Goal: Task Accomplishment & Management: Manage account settings

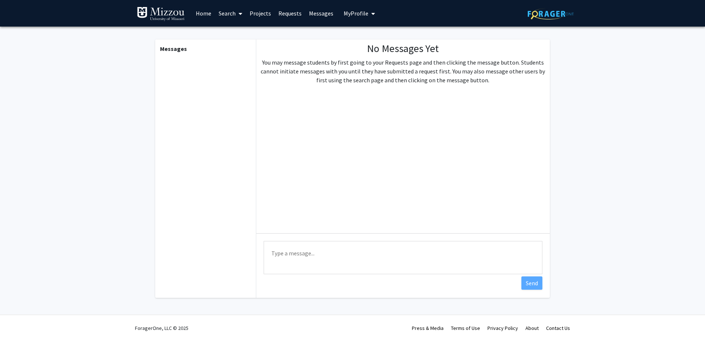
click at [350, 13] on span "My Profile" at bounding box center [356, 13] width 25 height 7
click at [370, 38] on span "[PERSON_NAME]" at bounding box center [389, 34] width 45 height 8
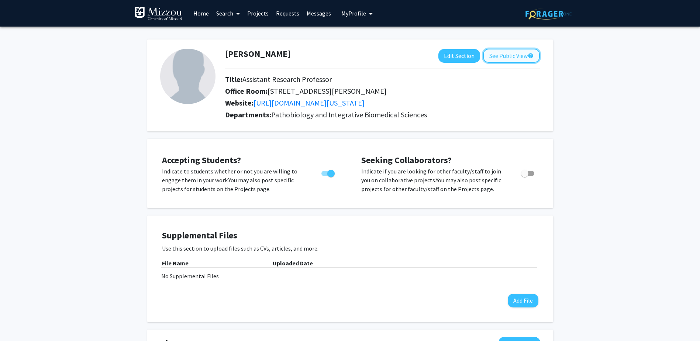
click at [505, 53] on button "See Public View help" at bounding box center [511, 56] width 57 height 14
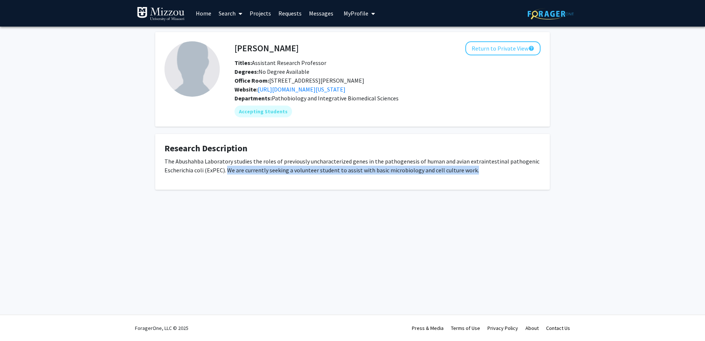
drag, startPoint x: 227, startPoint y: 179, endPoint x: 488, endPoint y: 181, distance: 261.1
click at [488, 174] on p "The Abushahba Laboratory studies the roles of previously uncharacterized genes …" at bounding box center [352, 166] width 376 height 18
copy p "We are currently seeking a volunteer student to assist with basic microbiology …"
click at [499, 49] on button "Return to Private View help" at bounding box center [502, 48] width 75 height 14
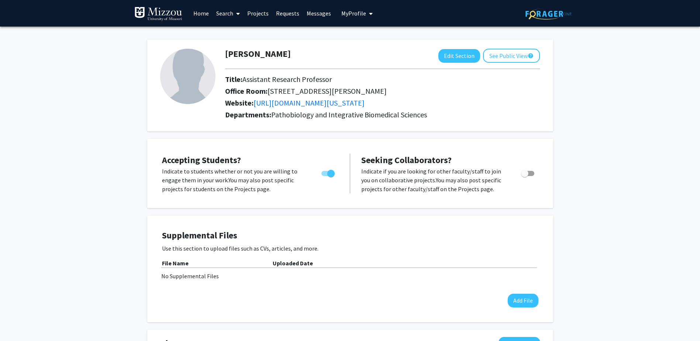
click at [254, 14] on link "Projects" at bounding box center [257, 13] width 29 height 26
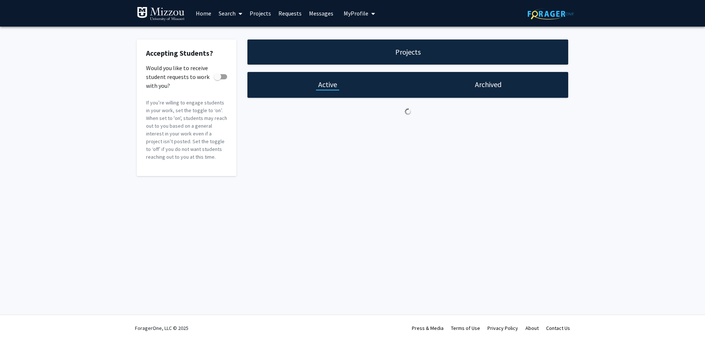
checkbox input "true"
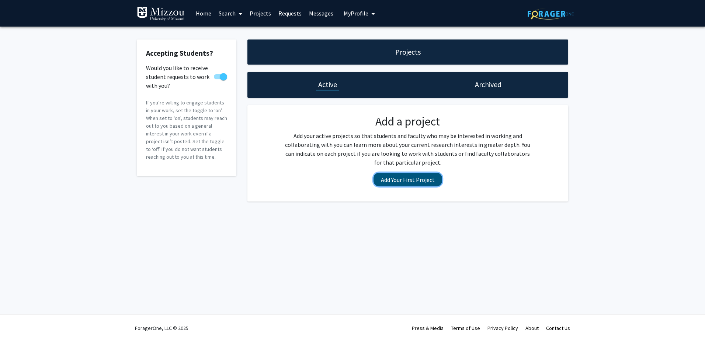
click at [419, 176] on button "Add Your First Project" at bounding box center [408, 180] width 69 height 14
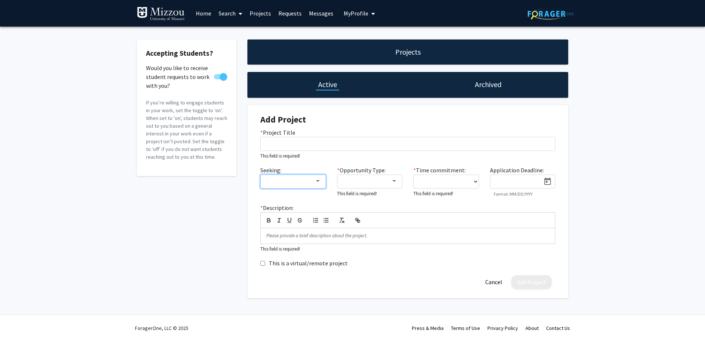
click at [316, 181] on div at bounding box center [318, 181] width 4 height 2
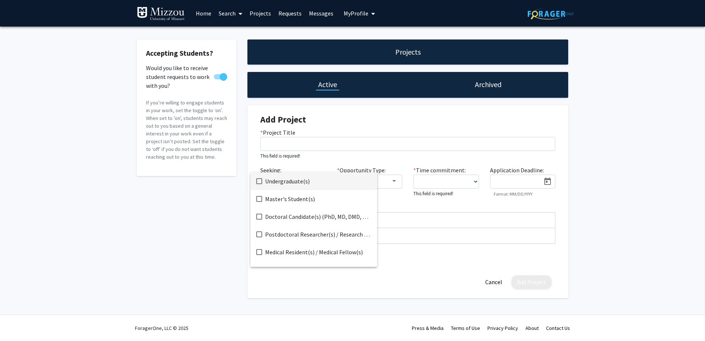
click at [184, 234] on div at bounding box center [352, 170] width 705 height 341
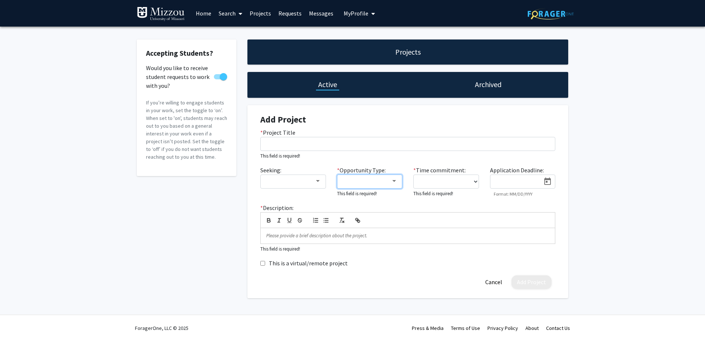
click at [397, 180] on div at bounding box center [394, 181] width 7 height 6
click at [199, 226] on div at bounding box center [352, 170] width 705 height 341
click at [476, 183] on select "0 - 5 hours/week 5 - 10 hours/week 10 - 15 hours/week 15 - 20 hours/week 20 - 3…" at bounding box center [446, 181] width 66 height 14
click at [164, 238] on div "Accepting Students? Would you like to receive student requests to work with you…" at bounding box center [186, 168] width 111 height 259
click at [354, 9] on button "My Profile" at bounding box center [359, 13] width 36 height 27
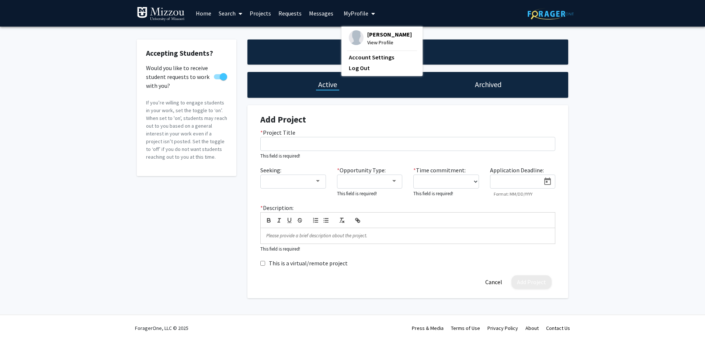
click at [375, 46] on span "View Profile" at bounding box center [389, 42] width 45 height 8
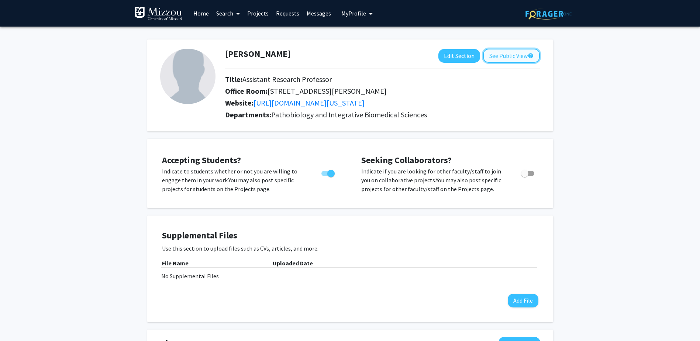
click at [505, 53] on button "See Public View help" at bounding box center [511, 56] width 57 height 14
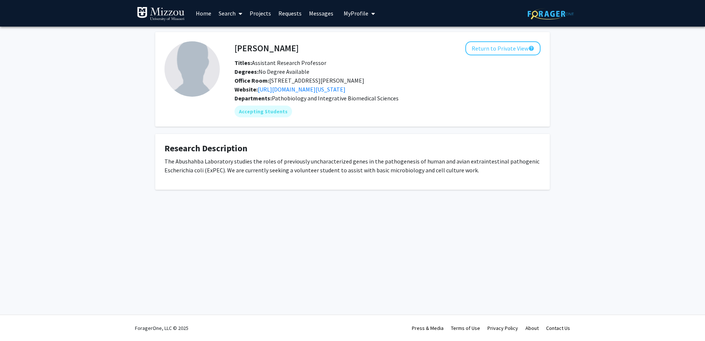
click at [353, 13] on span "My Profile" at bounding box center [356, 13] width 25 height 7
click at [469, 78] on div "Office Room: 209C Connaway Hal" at bounding box center [387, 80] width 317 height 9
click at [502, 49] on button "Return to Private View help" at bounding box center [502, 48] width 75 height 14
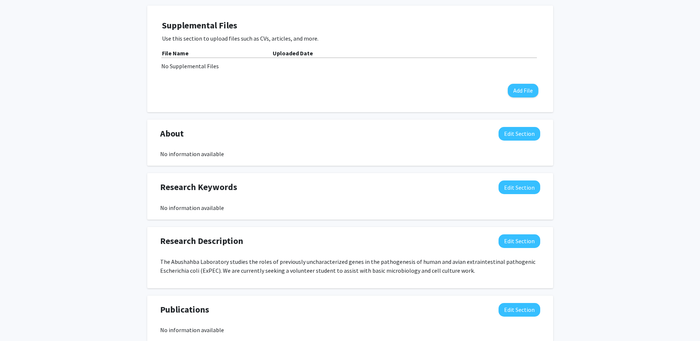
scroll to position [221, 0]
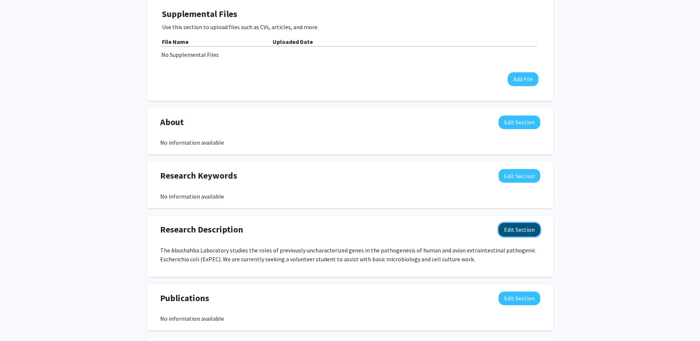
click at [525, 236] on button "Edit Section" at bounding box center [519, 230] width 42 height 14
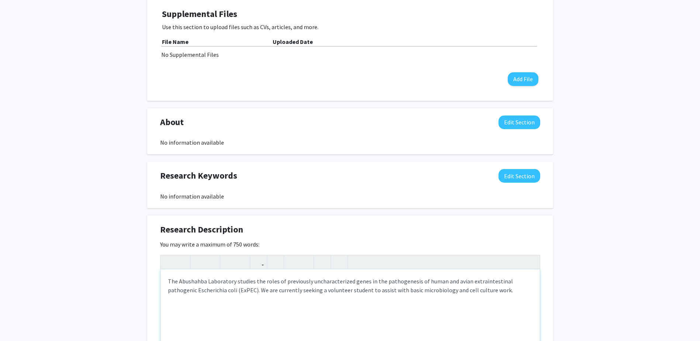
click at [313, 294] on p "The Abushahba Laboratory studies the roles of previously uncharacterized genes …" at bounding box center [350, 286] width 364 height 18
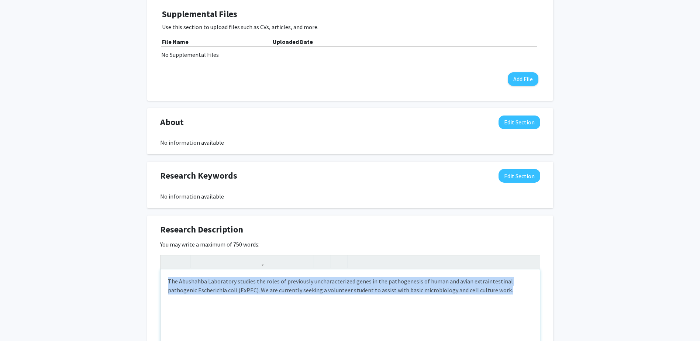
drag, startPoint x: 477, startPoint y: 301, endPoint x: 121, endPoint y: 289, distance: 356.8
click at [121, 289] on div "Mostafa Abushahba Edit Section See Public View help Title: Assistant Research P…" at bounding box center [350, 179] width 700 height 749
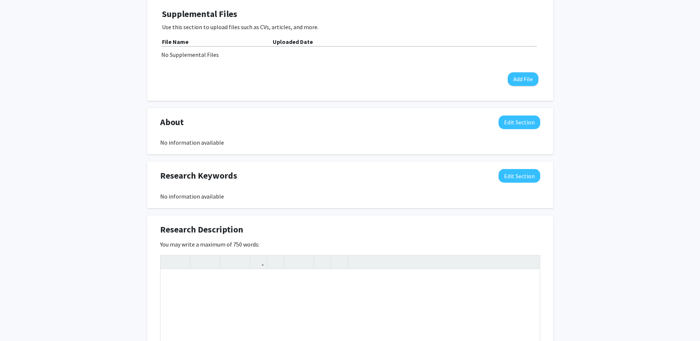
click at [92, 296] on div "Mostafa Abushahba Edit Section See Public View help Title: Assistant Research P…" at bounding box center [350, 179] width 700 height 749
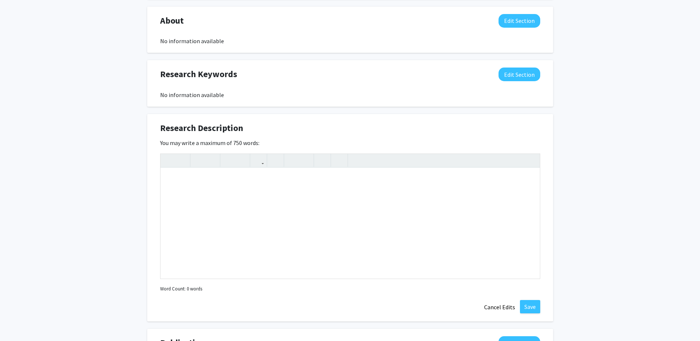
scroll to position [465, 0]
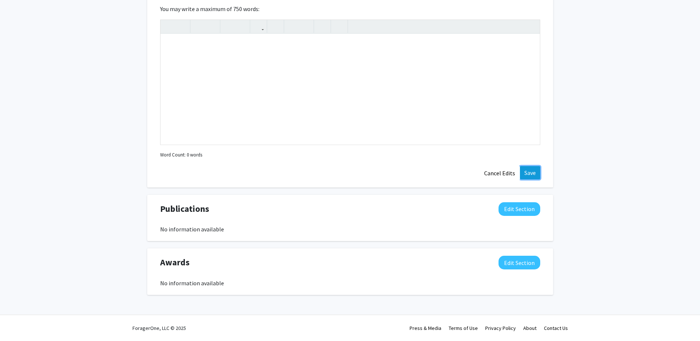
click at [523, 168] on button "Save" at bounding box center [530, 172] width 20 height 13
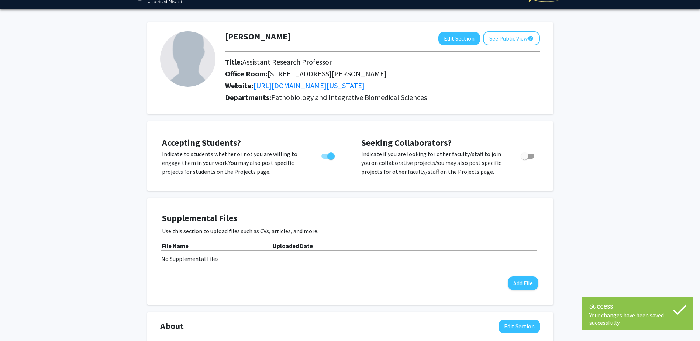
scroll to position [0, 0]
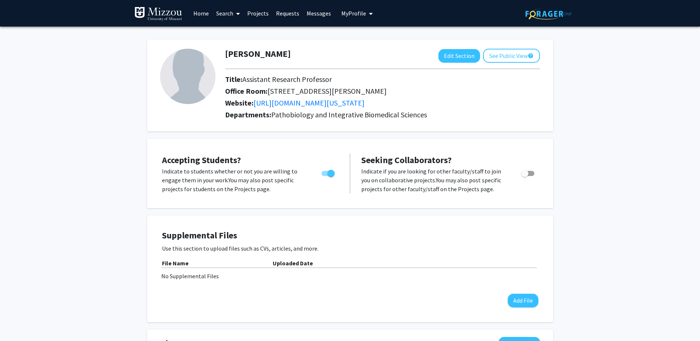
click at [224, 13] on link "Search" at bounding box center [227, 13] width 31 height 26
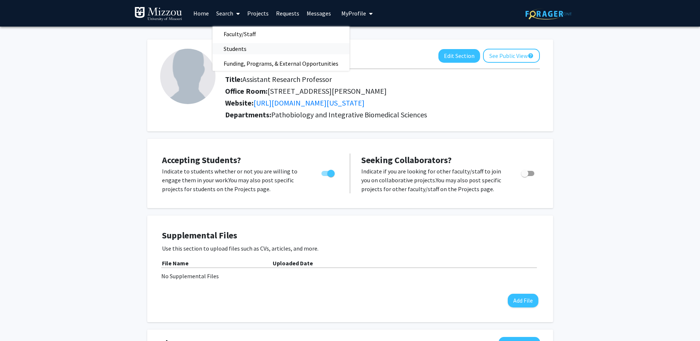
click at [229, 46] on span "Students" at bounding box center [234, 48] width 45 height 15
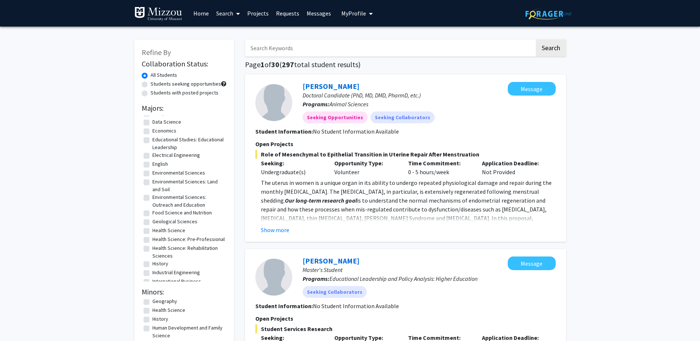
click at [237, 14] on icon at bounding box center [238, 14] width 4 height 6
click at [236, 32] on span "Faculty/Staff" at bounding box center [239, 34] width 54 height 15
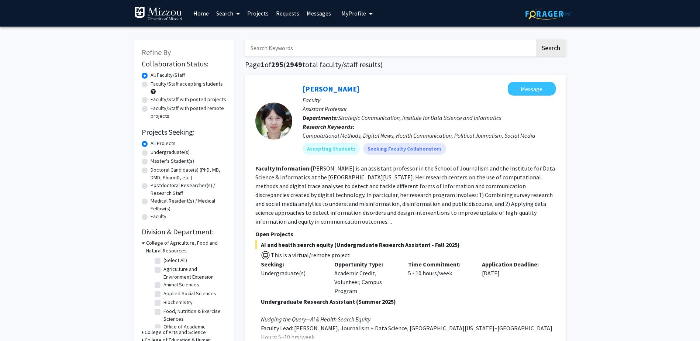
click at [281, 48] on input "Search Keywords" at bounding box center [389, 47] width 289 height 17
click at [535, 39] on button "Search" at bounding box center [550, 47] width 30 height 17
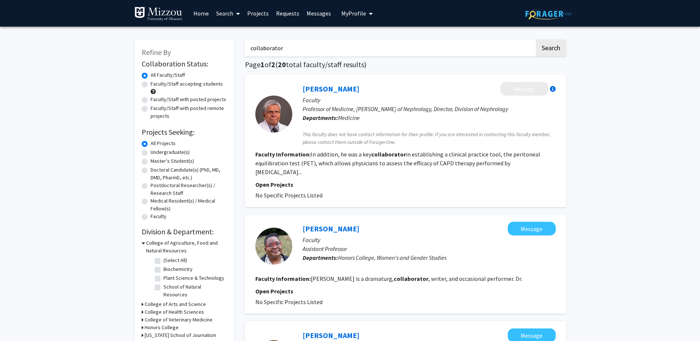
click at [279, 44] on input "collaborator" at bounding box center [389, 47] width 289 height 17
click at [535, 39] on button "Search" at bounding box center [550, 47] width 30 height 17
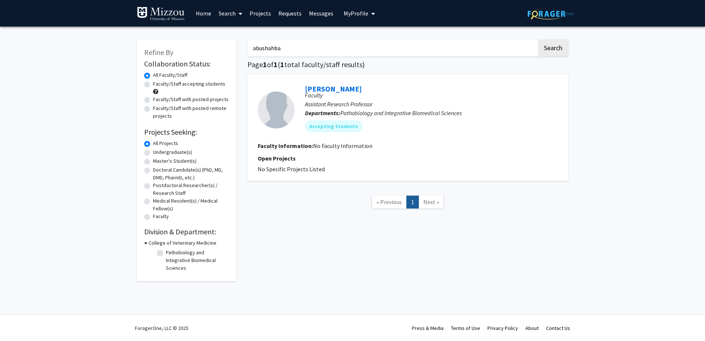
click at [267, 45] on input "abushahba" at bounding box center [391, 47] width 289 height 17
click at [538, 39] on button "Search" at bounding box center [553, 47] width 30 height 17
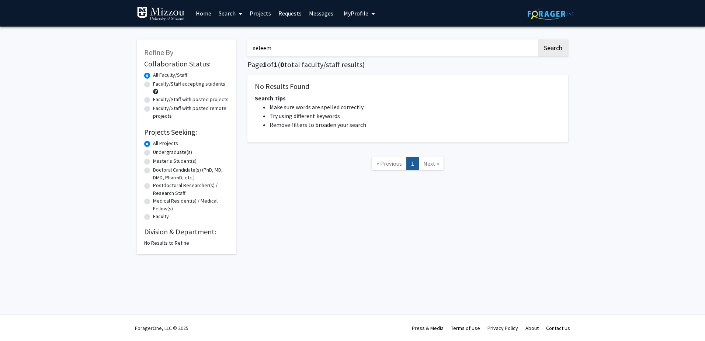
click at [266, 48] on input "seleem" at bounding box center [391, 47] width 289 height 17
click at [538, 39] on button "Search" at bounding box center [553, 47] width 30 height 17
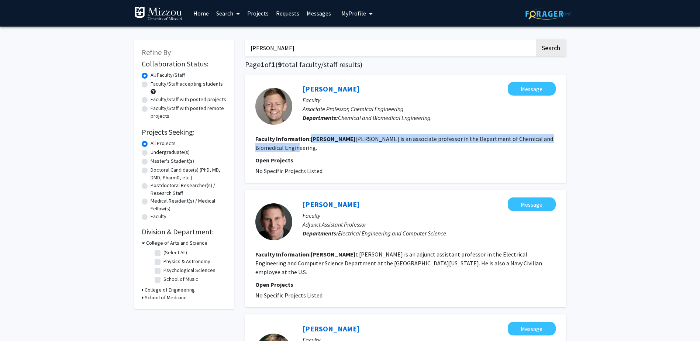
drag, startPoint x: 309, startPoint y: 138, endPoint x: 547, endPoint y: 140, distance: 237.1
click at [547, 140] on section "Faculty Information: Bret Ulery is an associate professor in the Department of …" at bounding box center [405, 143] width 300 height 18
drag, startPoint x: 547, startPoint y: 140, endPoint x: 496, endPoint y: 135, distance: 51.2
copy fg-read-more "Bret Ulery is an associate professor in the Department of Chemical and Biomedic…"
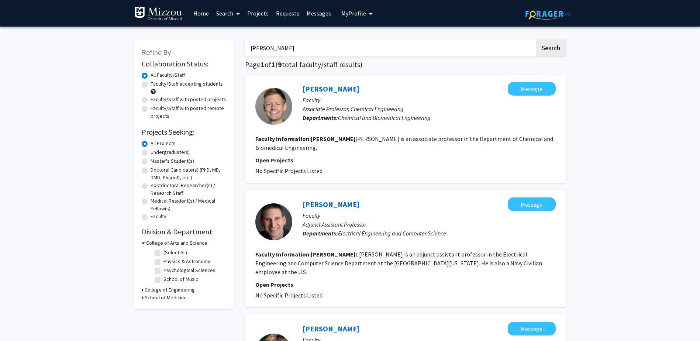
click at [257, 46] on input "bret" at bounding box center [389, 47] width 289 height 17
type input "prinicpal investigator"
click at [535, 39] on button "Search" at bounding box center [550, 47] width 30 height 17
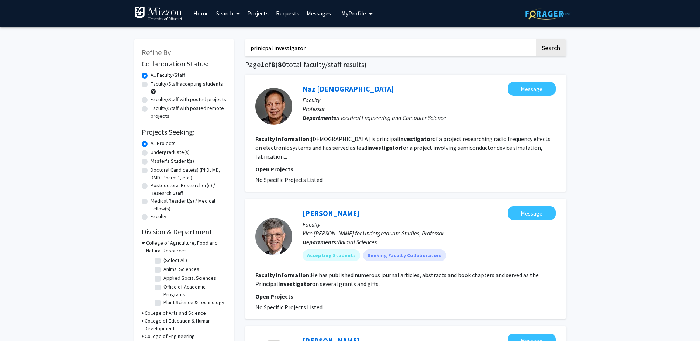
click at [261, 45] on input "prinicpal investigator" at bounding box center [389, 47] width 289 height 17
click at [347, 9] on button "My Profile" at bounding box center [357, 13] width 36 height 27
click at [378, 38] on span "[PERSON_NAME]" at bounding box center [387, 34] width 45 height 8
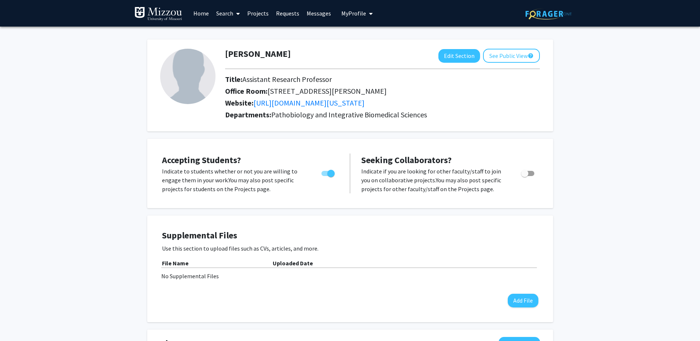
click at [229, 11] on link "Search" at bounding box center [227, 13] width 31 height 26
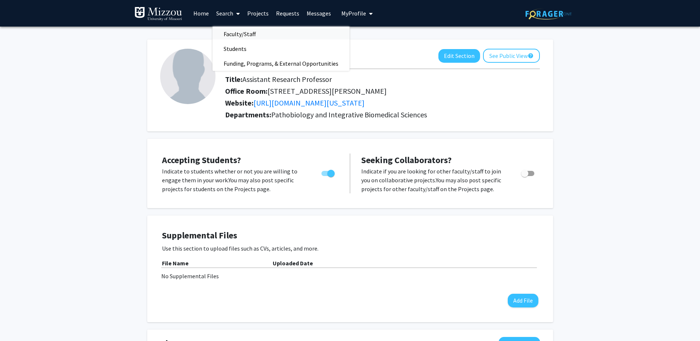
click at [244, 30] on span "Faculty/Staff" at bounding box center [239, 34] width 54 height 15
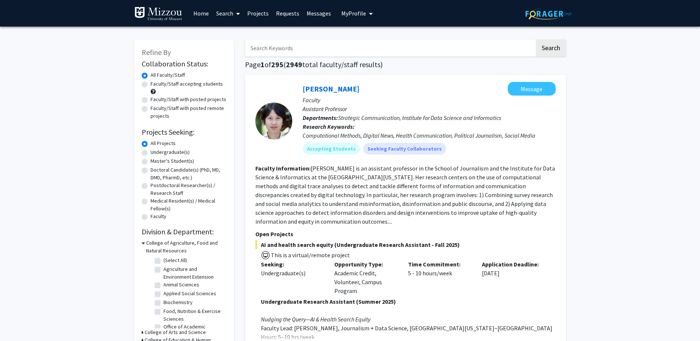
click at [280, 52] on input "Search Keywords" at bounding box center [389, 47] width 289 height 17
click at [266, 48] on input "Search Keywords" at bounding box center [389, 47] width 289 height 17
type input "mostafa"
click at [535, 39] on button "Search" at bounding box center [550, 47] width 30 height 17
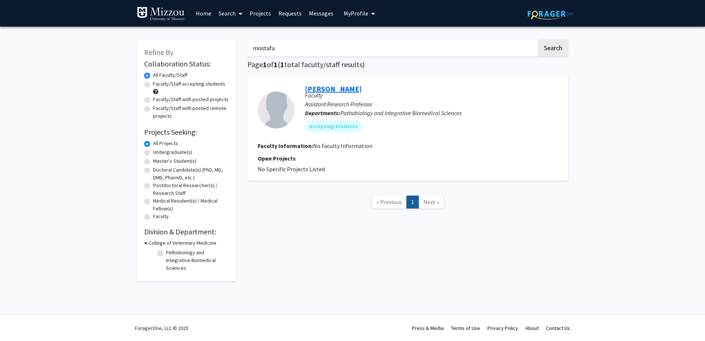
click at [345, 91] on link "[PERSON_NAME]" at bounding box center [333, 88] width 57 height 9
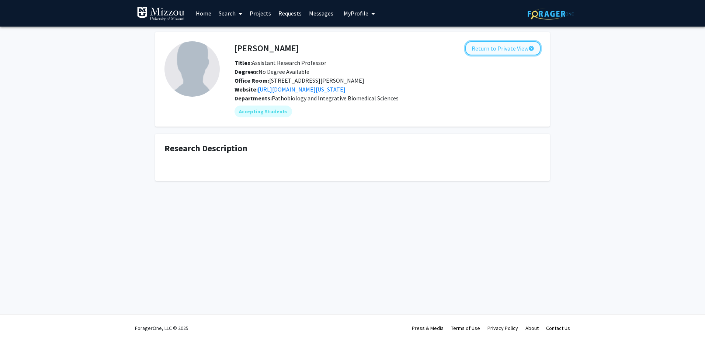
click at [501, 49] on button "Return to Private View help" at bounding box center [502, 48] width 75 height 14
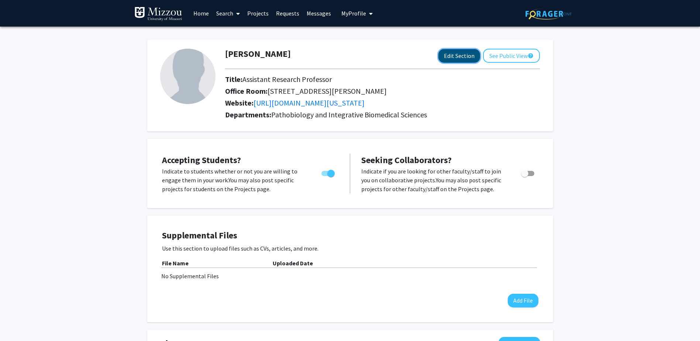
click at [449, 58] on button "Edit Section" at bounding box center [459, 56] width 42 height 14
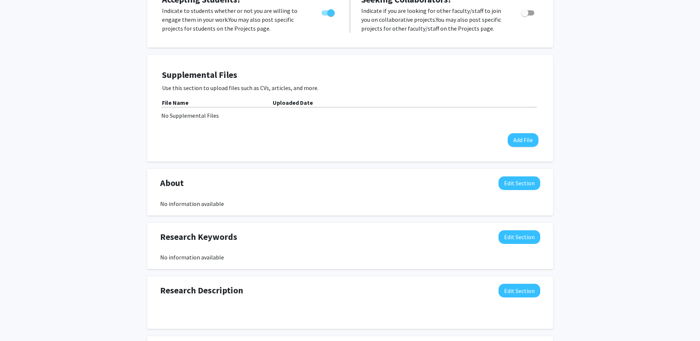
scroll to position [258, 0]
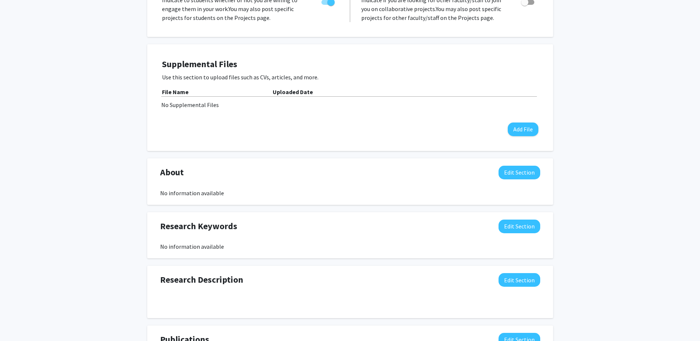
click at [196, 191] on div "No information available" at bounding box center [350, 192] width 380 height 9
click at [513, 175] on button "Edit Section" at bounding box center [519, 173] width 42 height 14
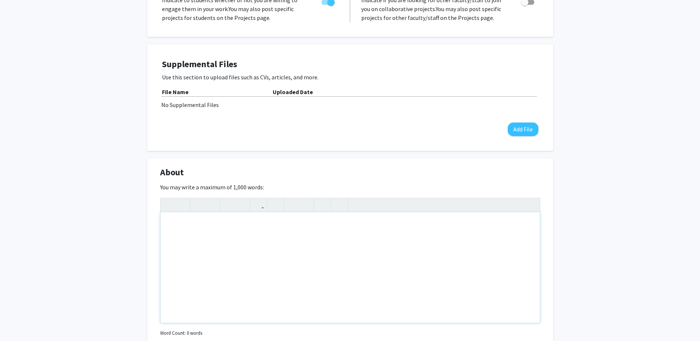
click at [228, 230] on div "Note to users with screen readers: Please deactivate our accessibility plugin f…" at bounding box center [349, 267] width 379 height 111
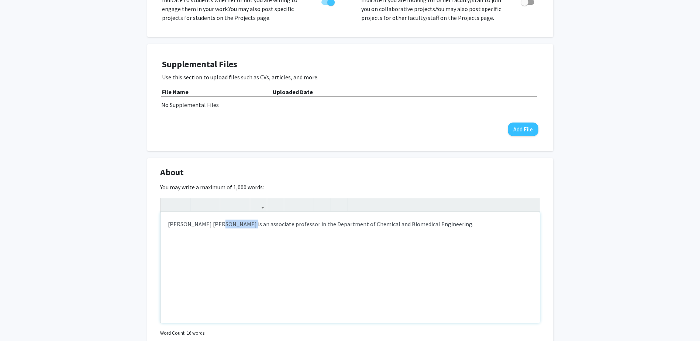
drag, startPoint x: 240, startPoint y: 222, endPoint x: 217, endPoint y: 221, distance: 23.6
click at [217, 221] on p "Mostafa Abushahba Bret Ulery is an associate professor in the Department of Che…" at bounding box center [350, 223] width 364 height 9
click at [243, 224] on p "Mostafa Abushahba is an associate professor in the Department of Chemical and B…" at bounding box center [350, 223] width 364 height 9
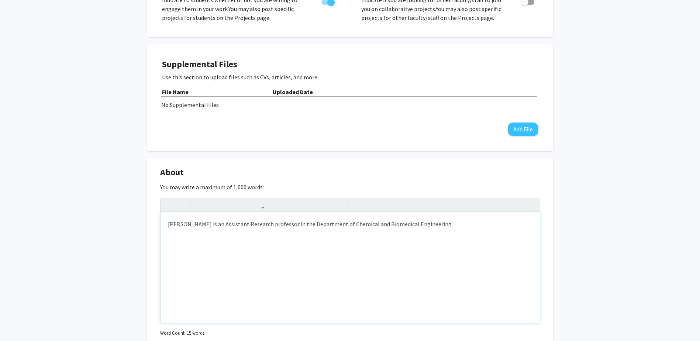
drag, startPoint x: 447, startPoint y: 223, endPoint x: 354, endPoint y: 223, distance: 92.9
click at [354, 223] on p "Mostafa Abushahba is an Assistant Research professor in the Department of Chemi…" at bounding box center [350, 223] width 364 height 9
type textarea "<p>Mostafa Abushahba is an Assistant Research professor in the Department of Pa…"
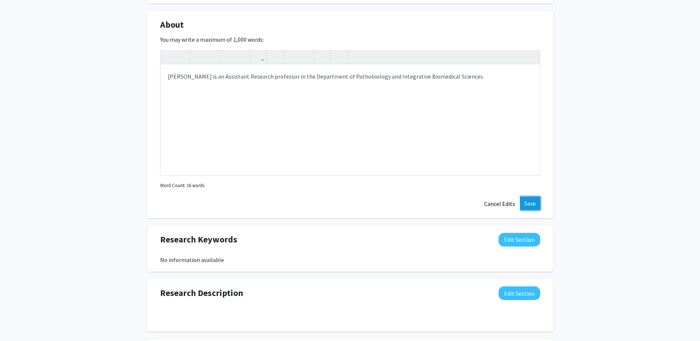
click at [525, 201] on button "Save" at bounding box center [530, 203] width 20 height 13
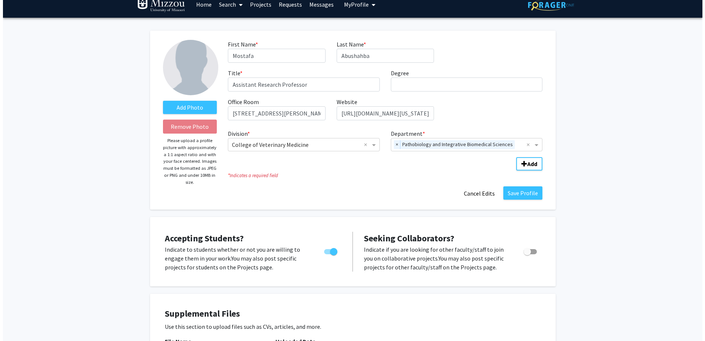
scroll to position [0, 0]
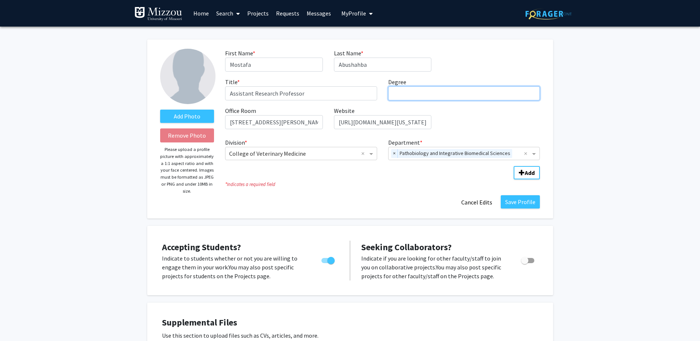
click at [413, 94] on input "Degree required" at bounding box center [464, 93] width 152 height 14
click at [394, 92] on input "M" at bounding box center [464, 93] width 152 height 14
paste input "BVSc, MVSc, PhD"
type input "BVSc, MVSc, PhD"
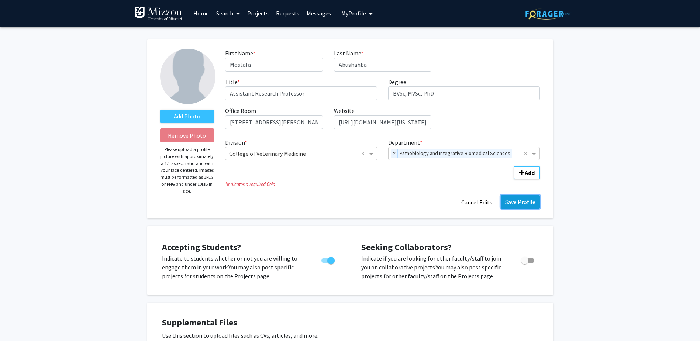
click at [525, 200] on button "Save Profile" at bounding box center [519, 201] width 39 height 13
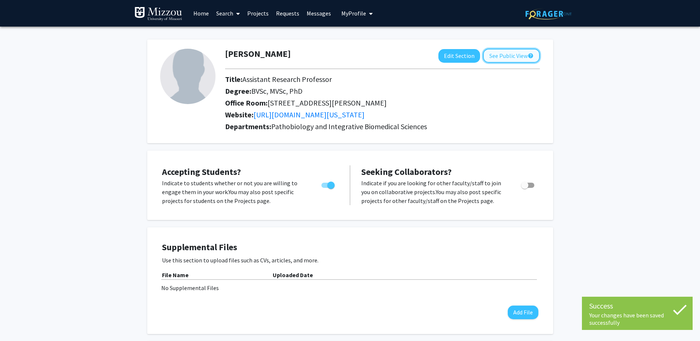
click at [509, 56] on button "See Public View help" at bounding box center [511, 56] width 57 height 14
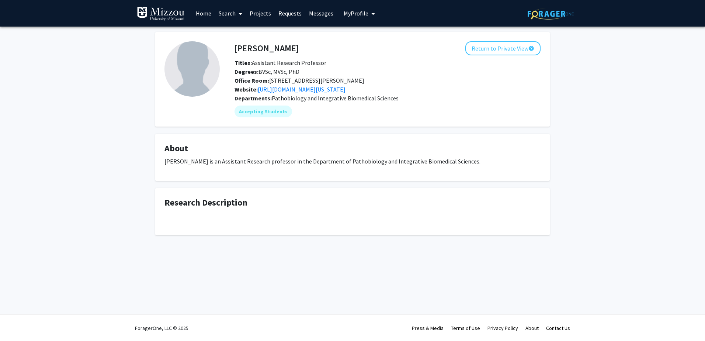
click at [225, 13] on link "Search" at bounding box center [230, 13] width 31 height 26
click at [237, 30] on span "Faculty/Staff" at bounding box center [242, 34] width 54 height 15
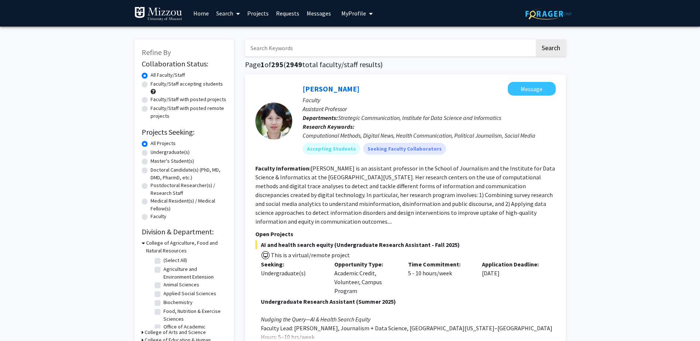
click at [311, 49] on input "Search Keywords" at bounding box center [389, 47] width 289 height 17
type input "mostafa"
click at [549, 51] on button "Search" at bounding box center [550, 47] width 30 height 17
